Goal: Task Accomplishment & Management: Complete application form

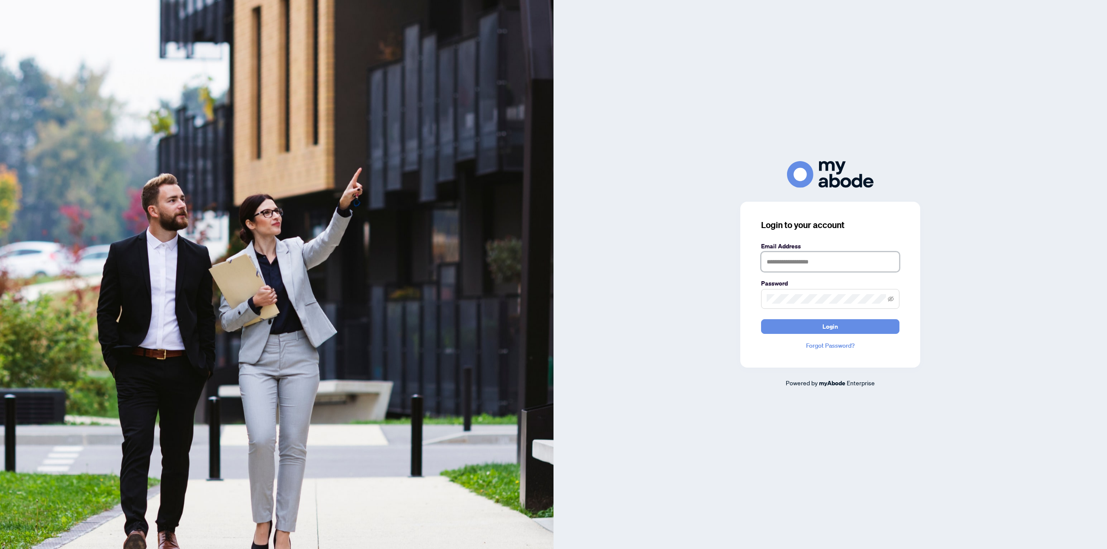
drag, startPoint x: 829, startPoint y: 264, endPoint x: 829, endPoint y: 253, distance: 10.8
click at [829, 264] on input "text" at bounding box center [830, 262] width 138 height 20
type input "**********"
click at [761, 319] on button "Login" at bounding box center [830, 326] width 138 height 15
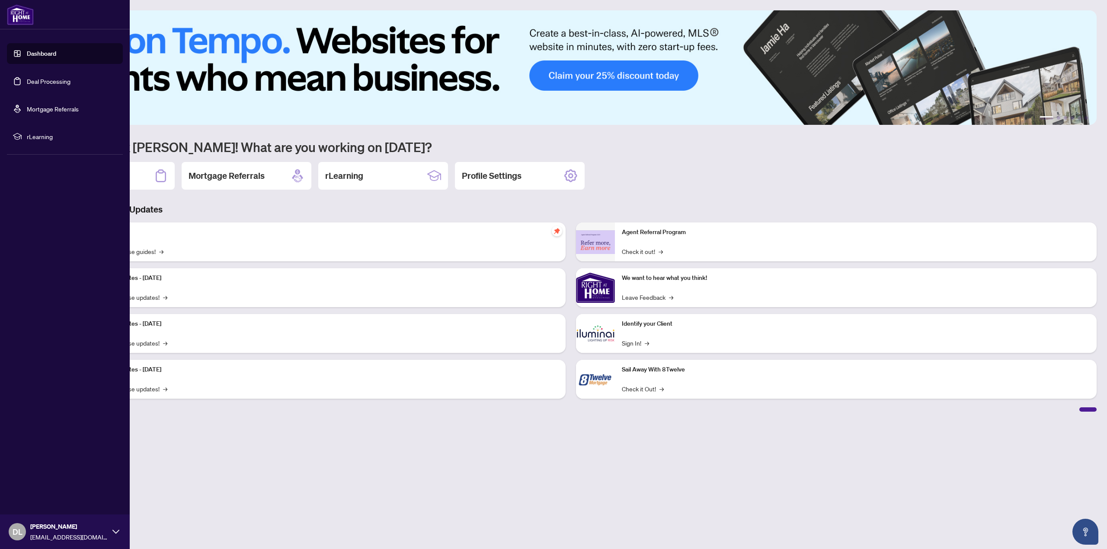
drag, startPoint x: 50, startPoint y: 95, endPoint x: 64, endPoint y: 83, distance: 18.4
click at [51, 94] on ul "Dashboard Deal Processing Mortgage Referrals rLearning" at bounding box center [65, 95] width 116 height 104
click at [64, 81] on link "Deal Processing" at bounding box center [49, 81] width 44 height 8
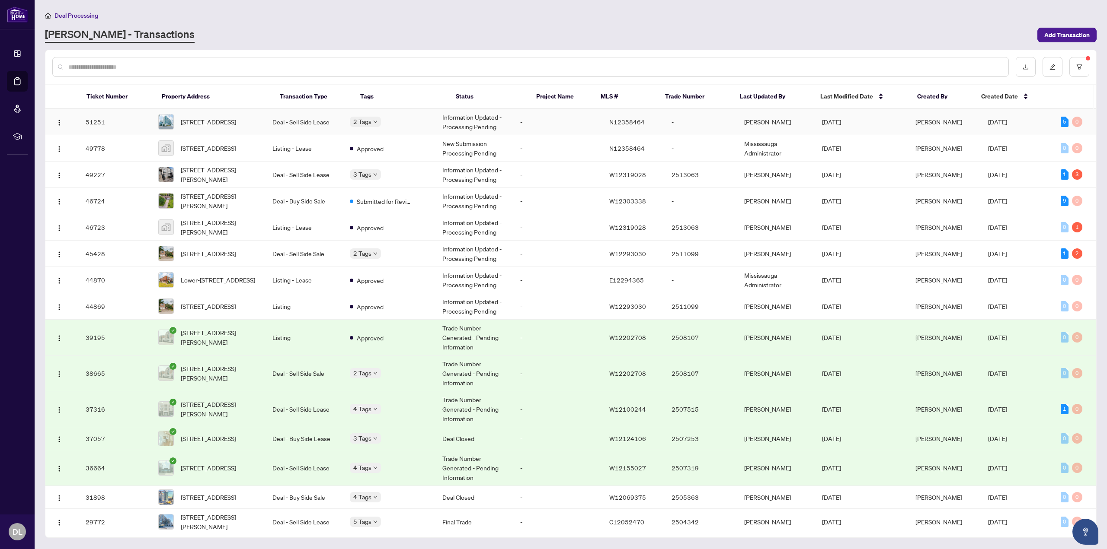
click at [478, 117] on td "Information Updated - Processing Pending" at bounding box center [474, 122] width 78 height 26
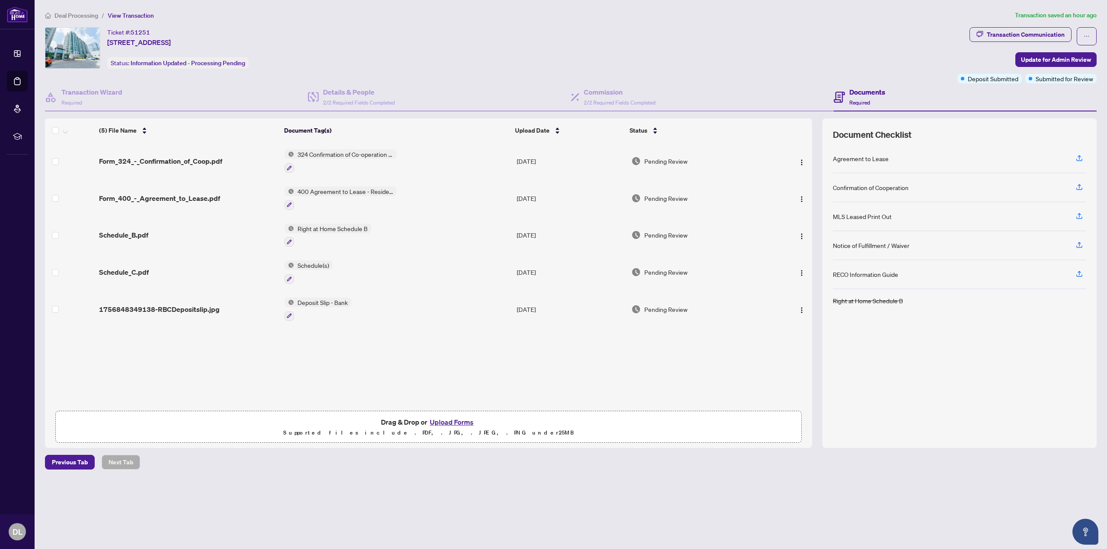
click at [439, 418] on button "Upload Forms" at bounding box center [451, 422] width 49 height 11
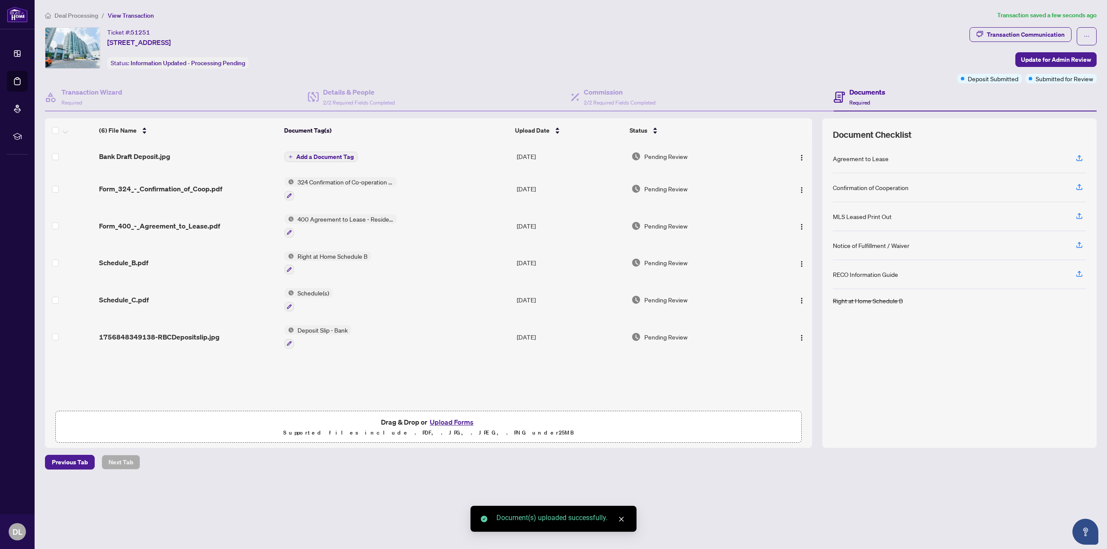
click at [321, 157] on span "Add a Document Tag" at bounding box center [324, 157] width 57 height 6
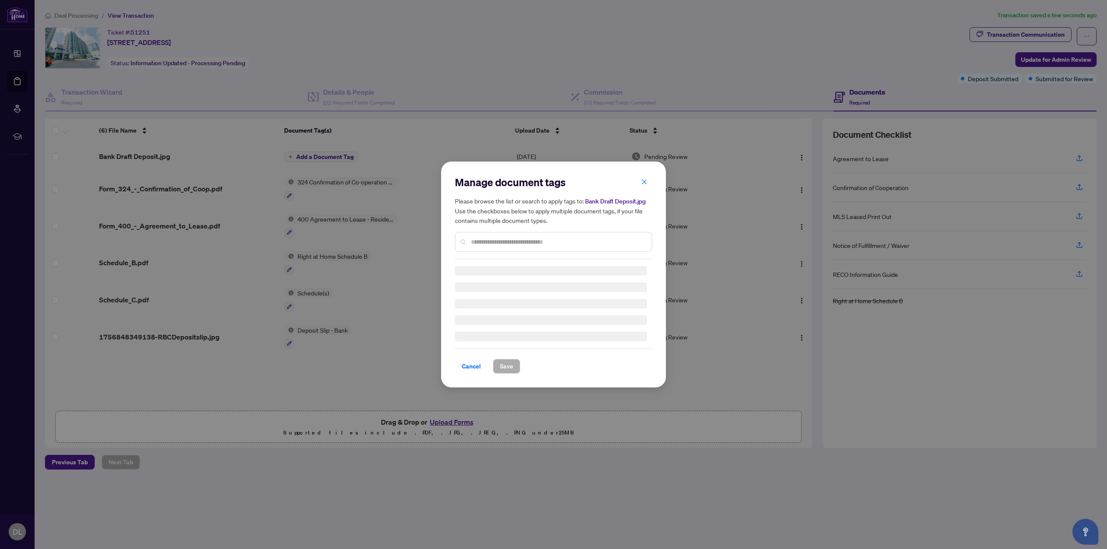
click at [501, 241] on div "Manage document tags Please browse the list or search to apply tags to: Bank Dr…" at bounding box center [553, 217] width 197 height 84
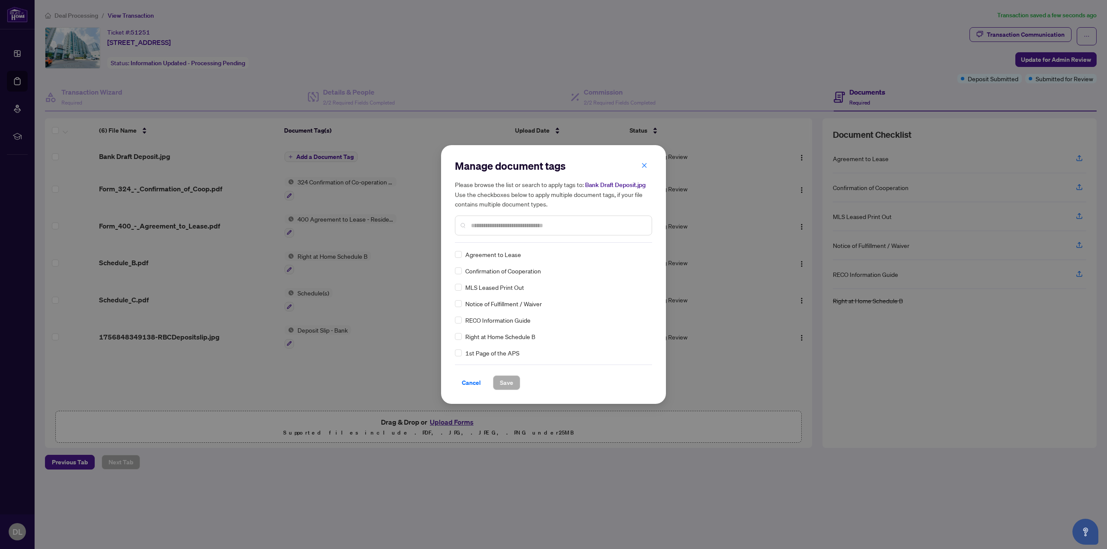
click at [516, 227] on input "text" at bounding box center [558, 226] width 174 height 10
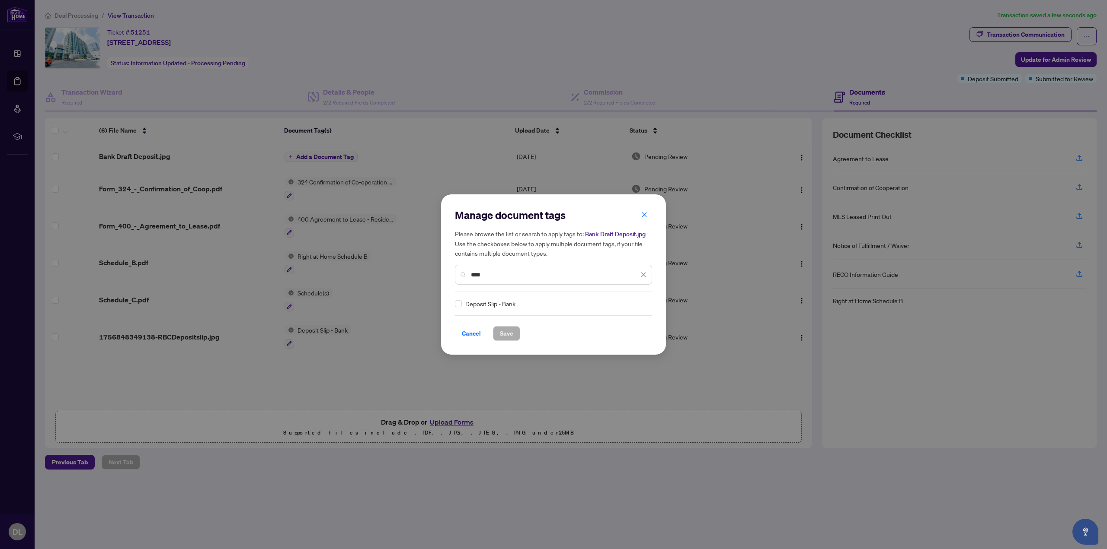
click at [498, 306] on span "Deposit Slip - Bank" at bounding box center [490, 304] width 50 height 10
drag, startPoint x: 504, startPoint y: 285, endPoint x: 513, endPoint y: 280, distance: 10.3
click at [506, 284] on div "Manage document tags Please browse the list or search to apply tags to: Bank Dr…" at bounding box center [553, 250] width 197 height 84
click at [513, 280] on div "****" at bounding box center [553, 275] width 197 height 20
click at [515, 277] on input "****" at bounding box center [555, 275] width 168 height 10
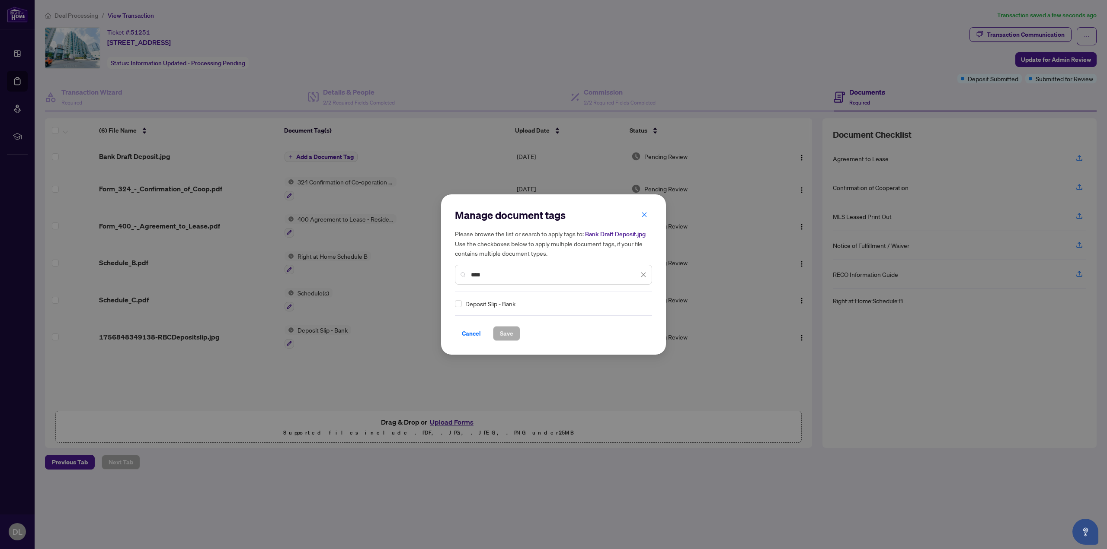
click at [396, 282] on div "Manage document tags Please browse the list or search to apply tags to: Bank Dr…" at bounding box center [553, 274] width 1107 height 549
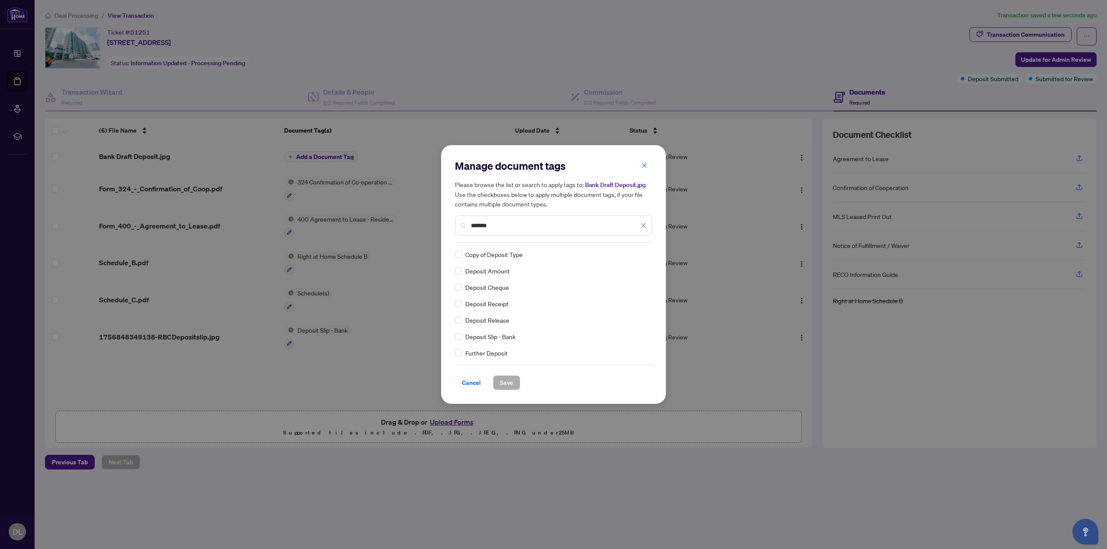
type input "*******"
click at [505, 388] on span "Save" at bounding box center [506, 383] width 13 height 14
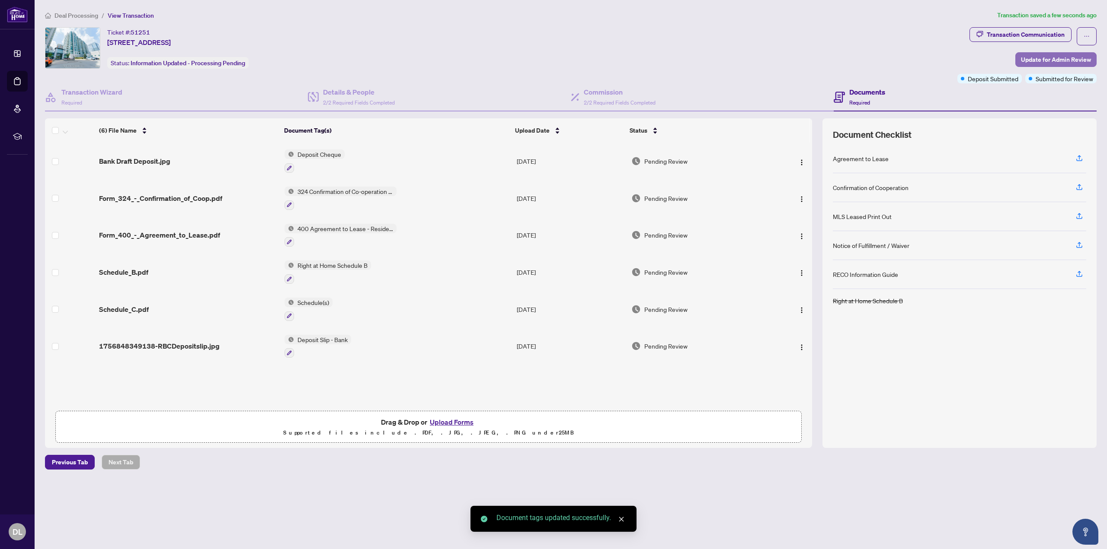
click at [1038, 63] on span "Update for Admin Review" at bounding box center [1056, 60] width 70 height 14
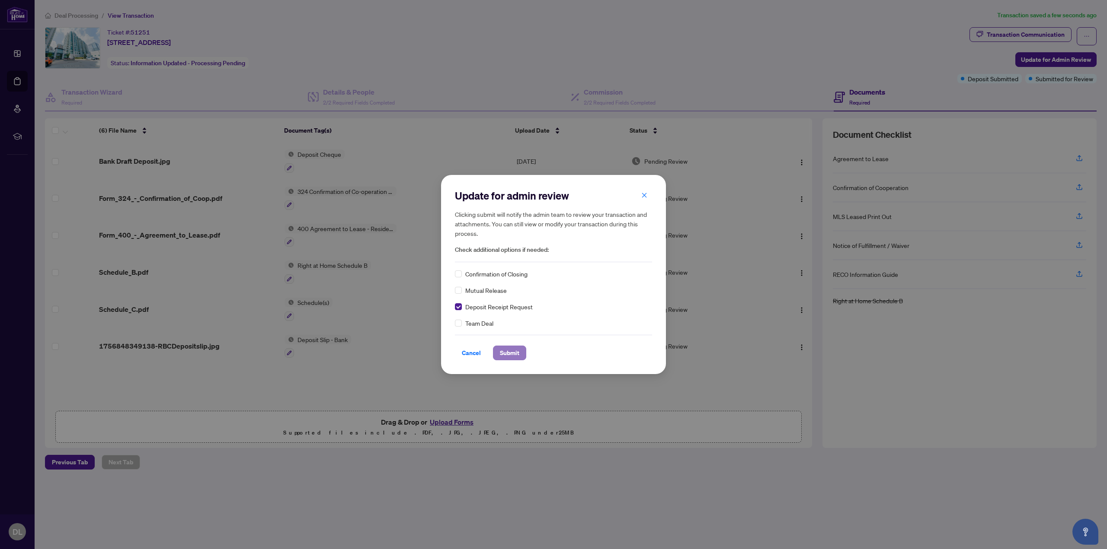
click at [505, 351] on span "Submit" at bounding box center [509, 353] width 19 height 14
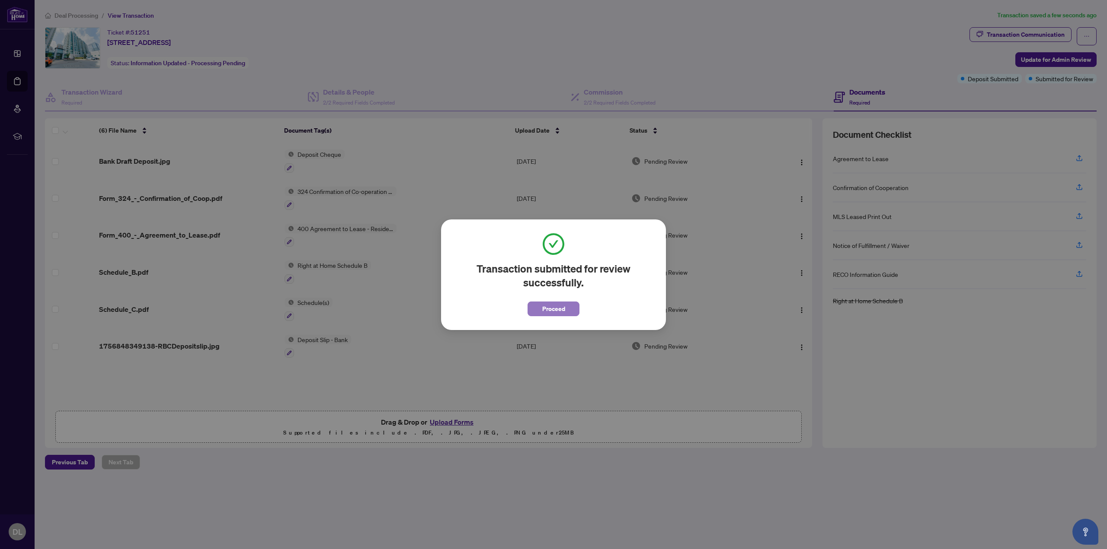
click at [565, 309] on button "Proceed" at bounding box center [553, 309] width 52 height 15
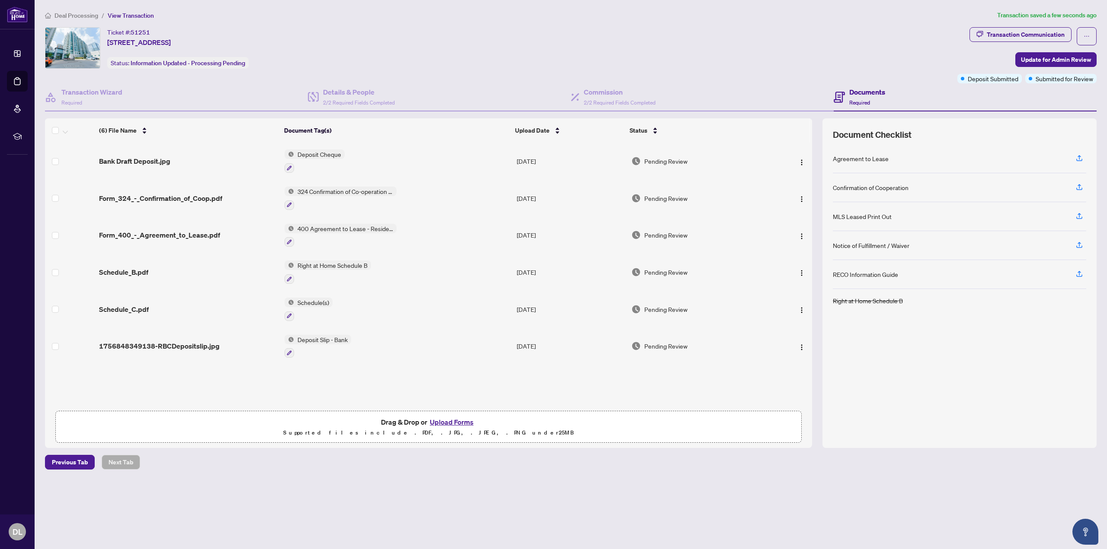
click at [156, 161] on span "Bank Draft Deposit.jpg" at bounding box center [134, 161] width 71 height 10
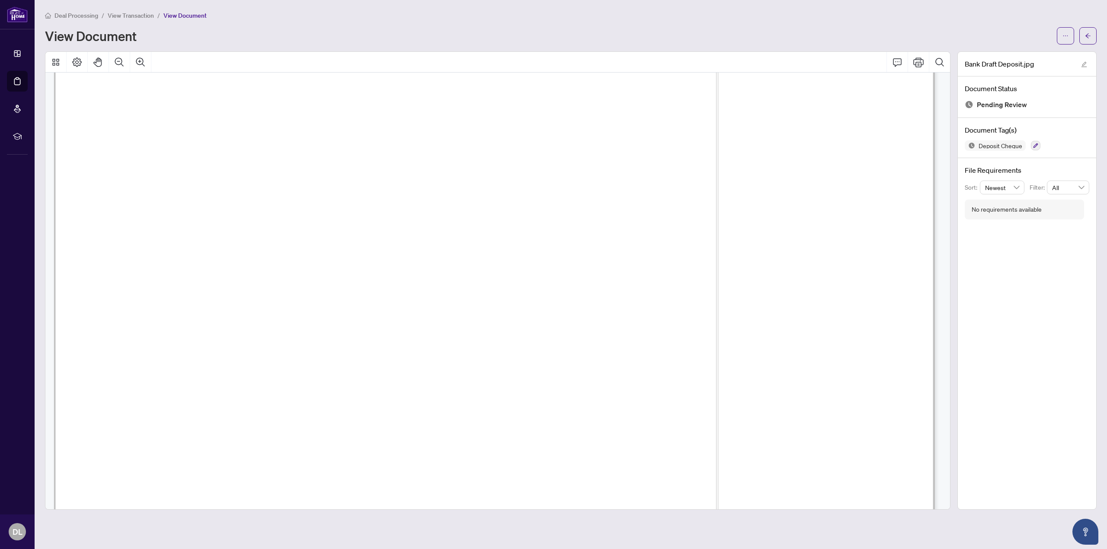
scroll to position [216, 0]
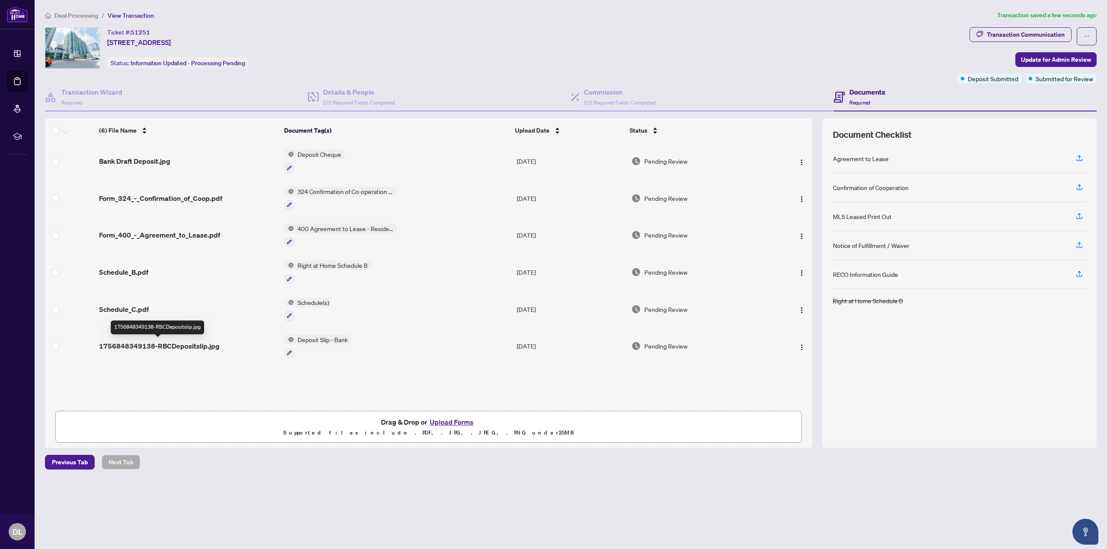
click at [144, 347] on span "1756848349138-RBCDepositslip.jpg" at bounding box center [159, 346] width 121 height 10
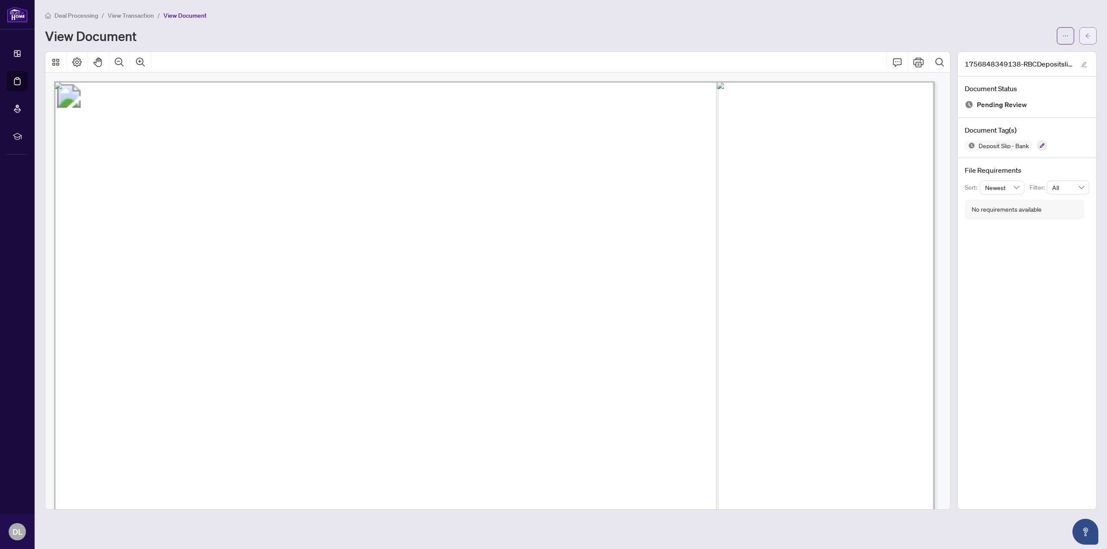
click at [1084, 35] on button "button" at bounding box center [1087, 35] width 17 height 17
